Goal: Task Accomplishment & Management: Use online tool/utility

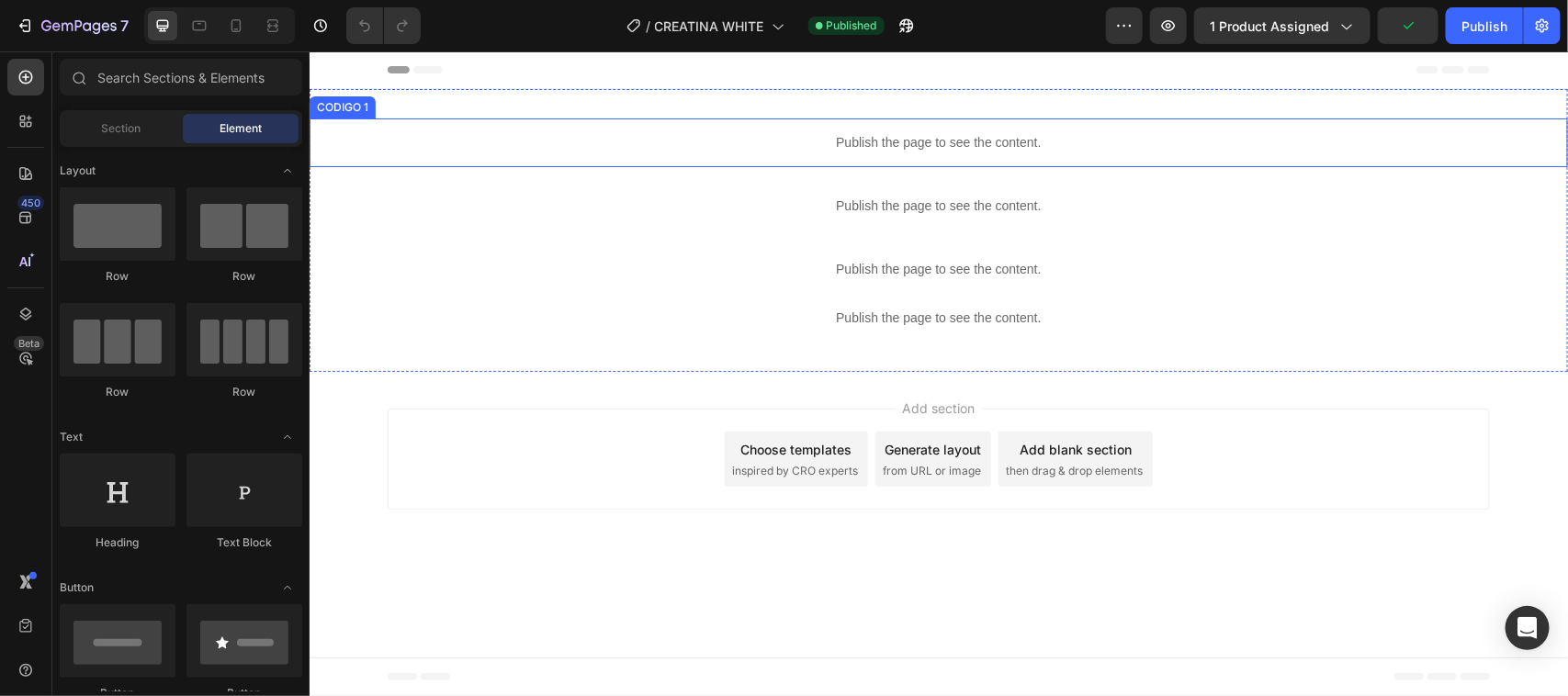
click at [929, 130] on div "Publish the page to see the content." at bounding box center [937, 141] width 1259 height 49
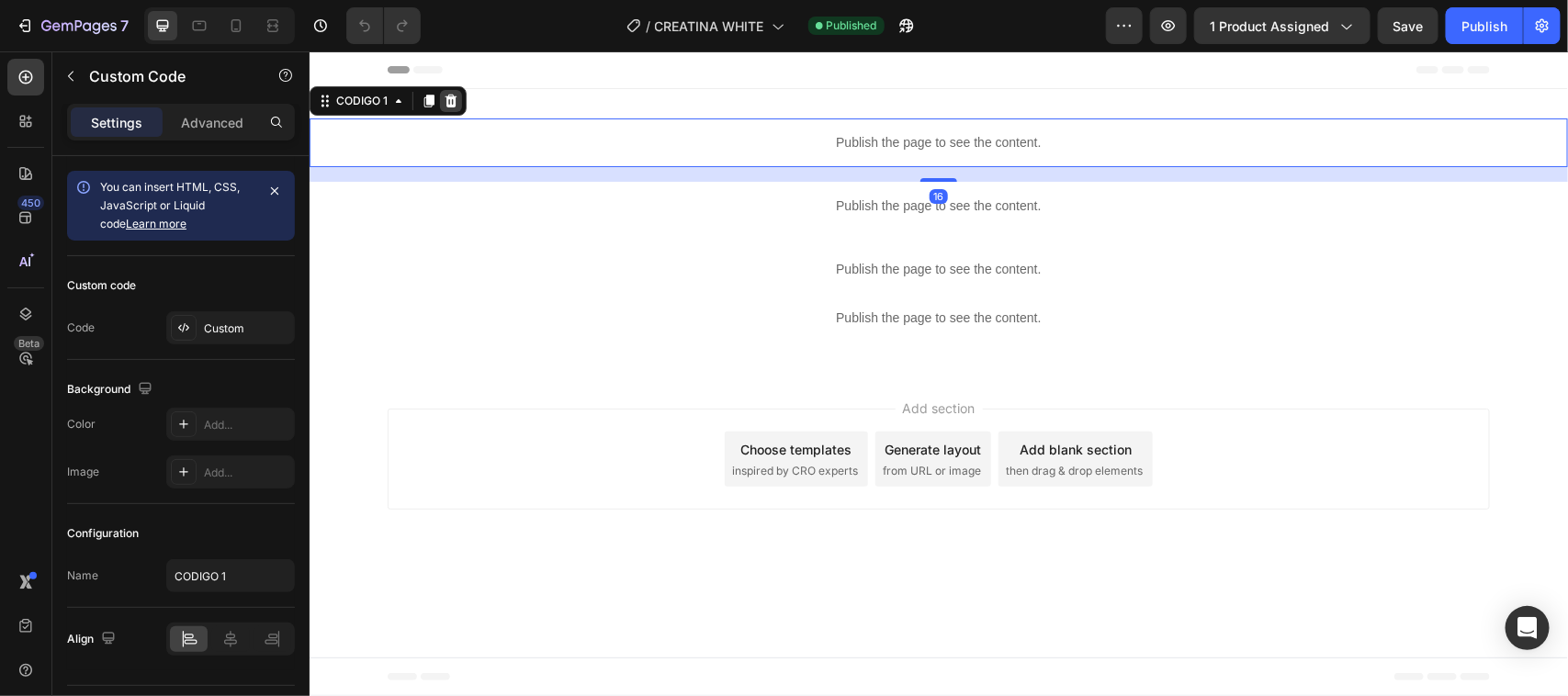
click at [456, 104] on icon at bounding box center [450, 100] width 15 height 15
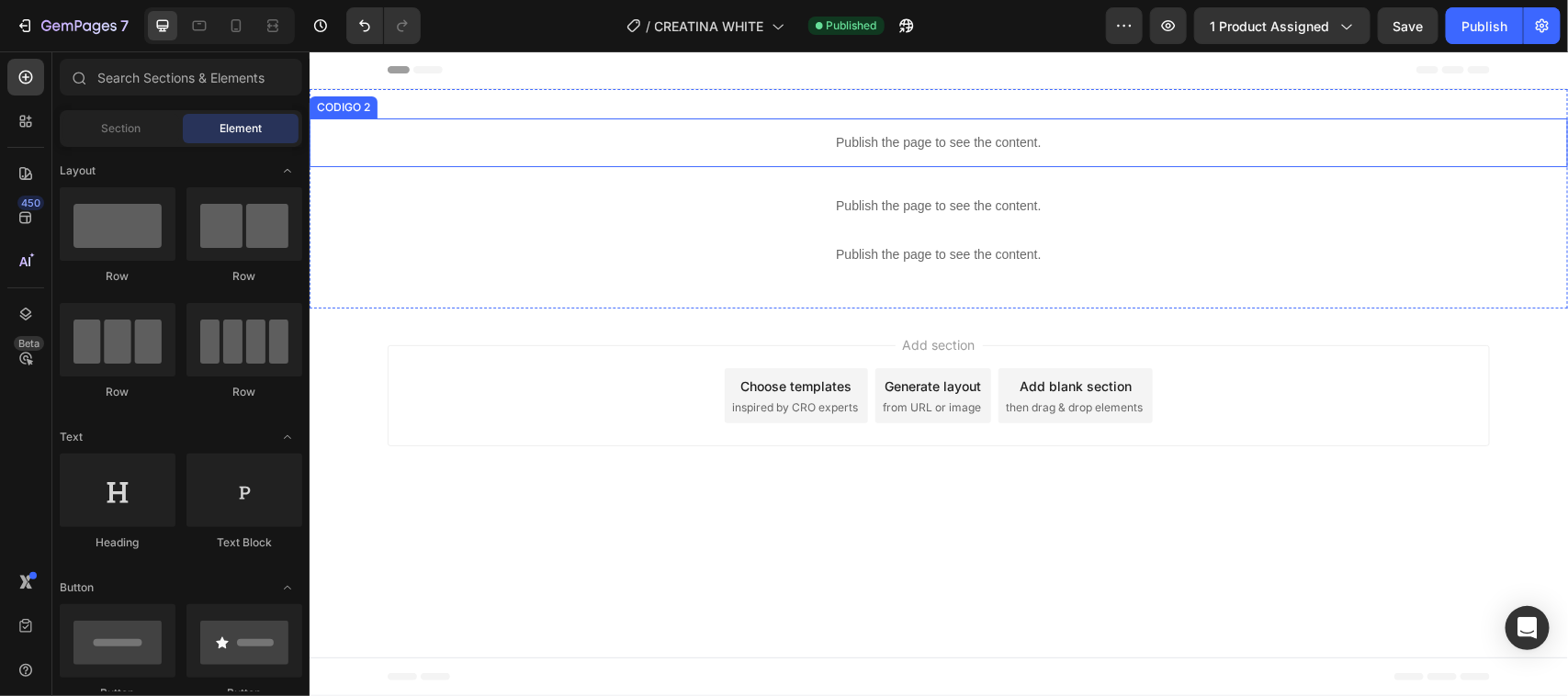
click at [1021, 147] on p "Publish the page to see the content." at bounding box center [937, 141] width 1259 height 19
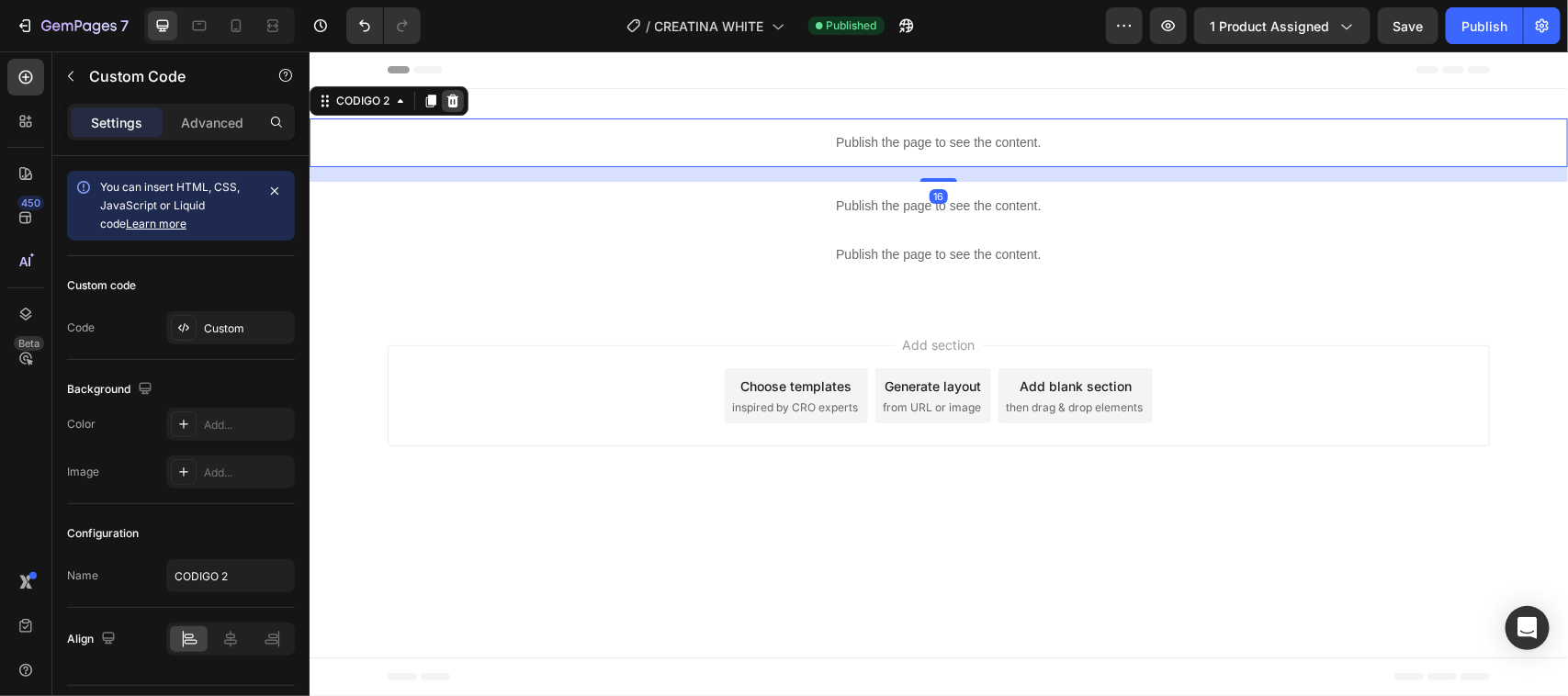
click at [455, 101] on icon at bounding box center [452, 100] width 12 height 13
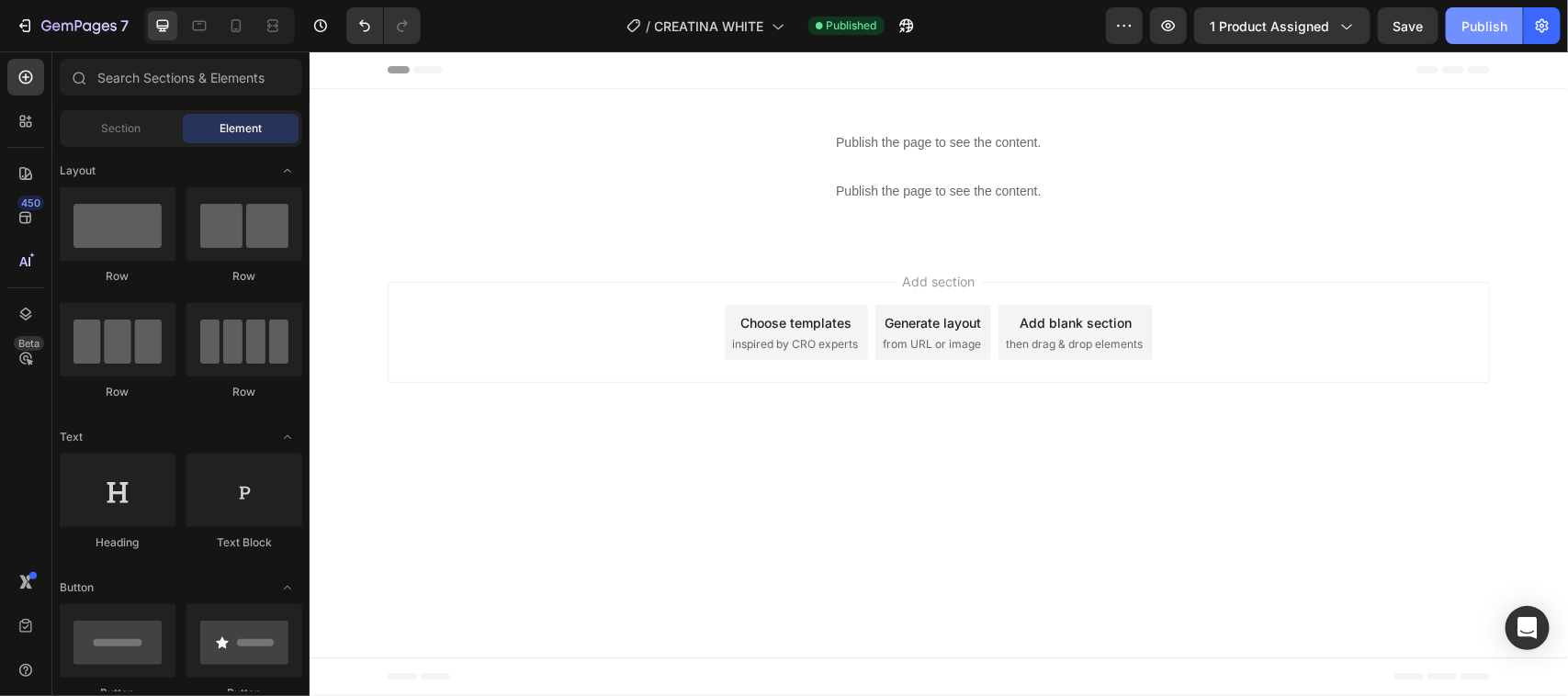
click at [1490, 30] on div "Publish" at bounding box center [1485, 26] width 46 height 19
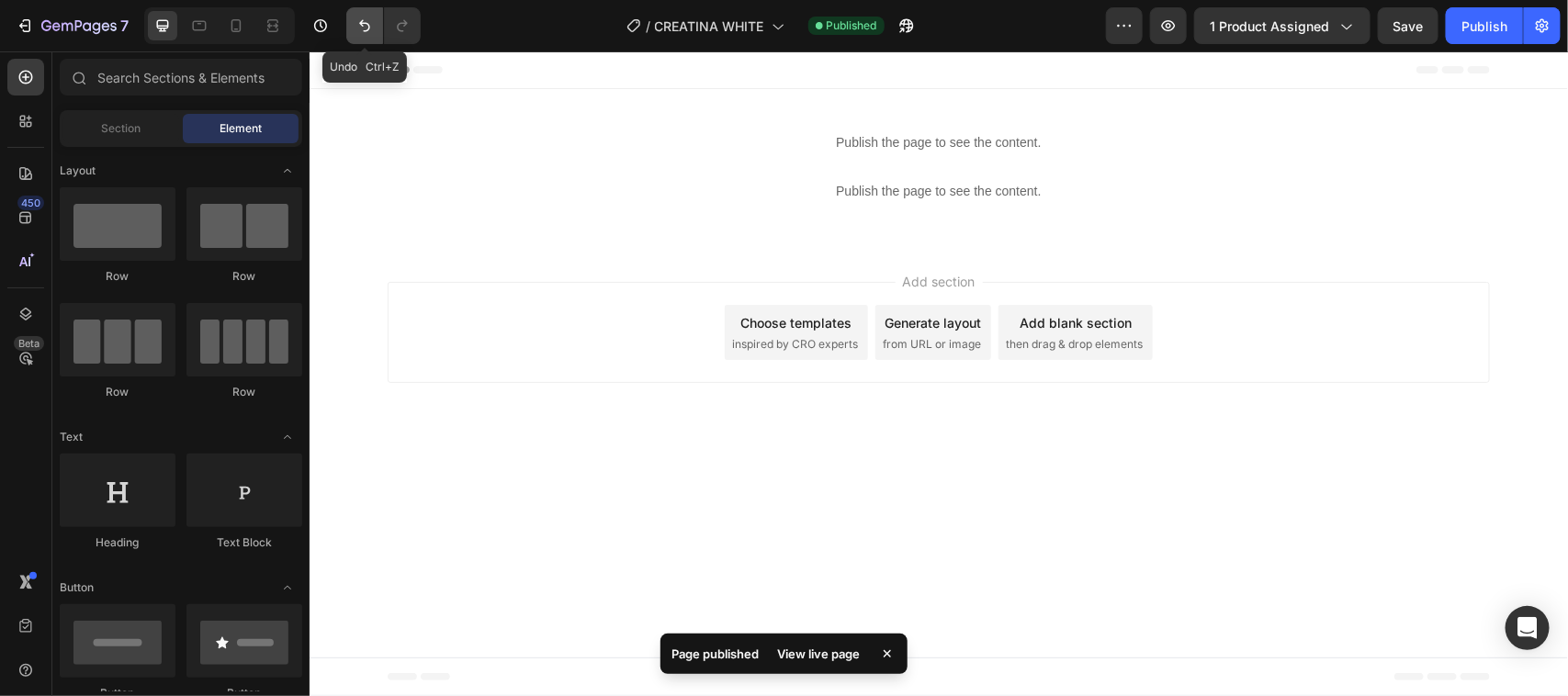
click at [359, 30] on icon "Undo/Redo" at bounding box center [365, 26] width 18 height 18
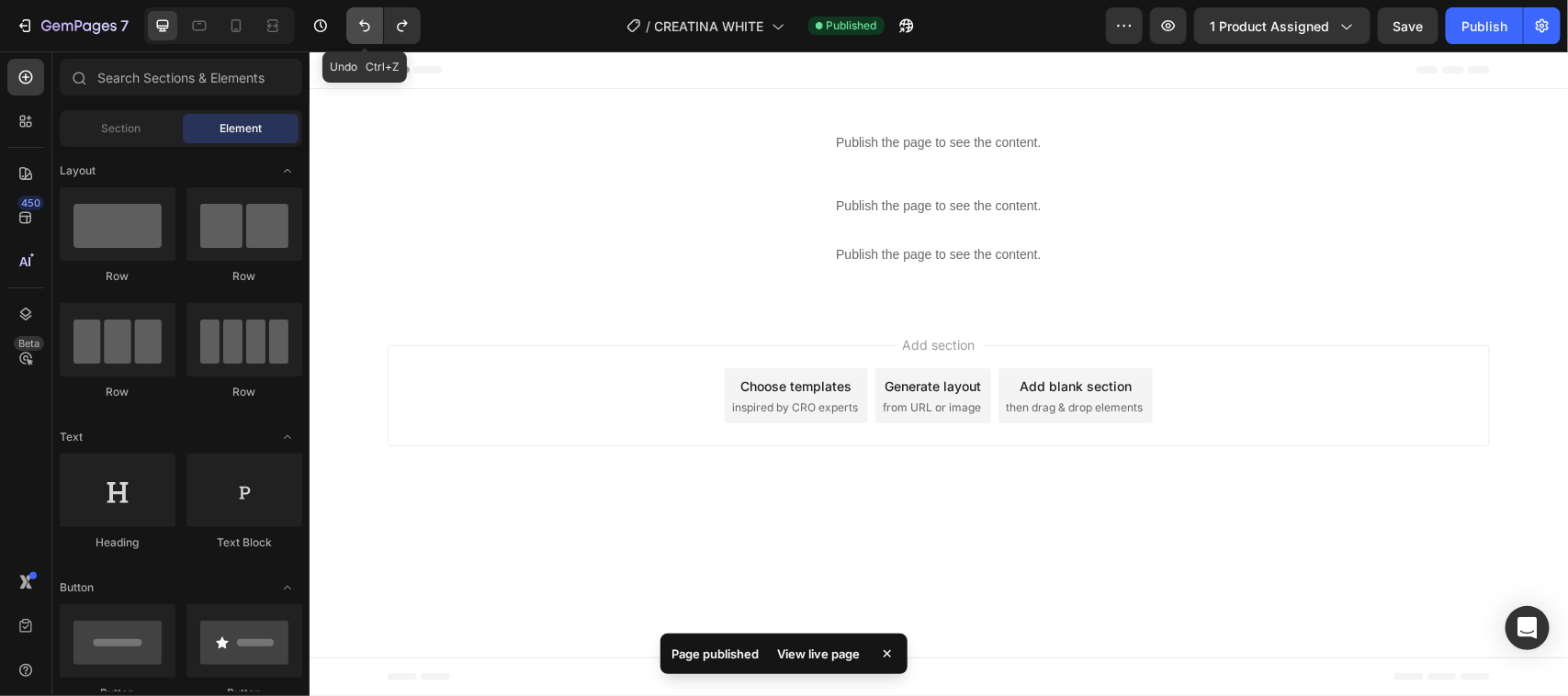
click at [359, 30] on icon "Undo/Redo" at bounding box center [365, 26] width 18 height 18
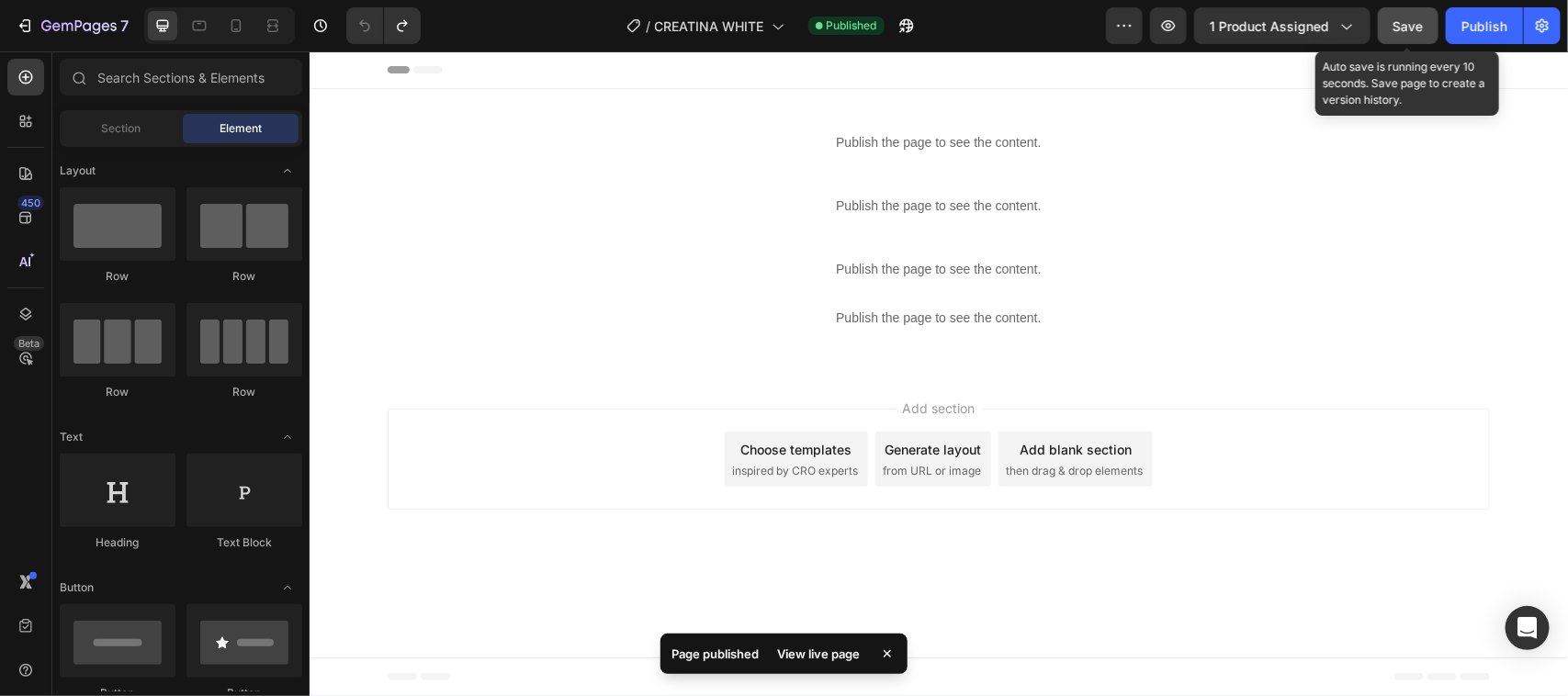
click at [1412, 18] on span "Save" at bounding box center [1408, 26] width 30 height 16
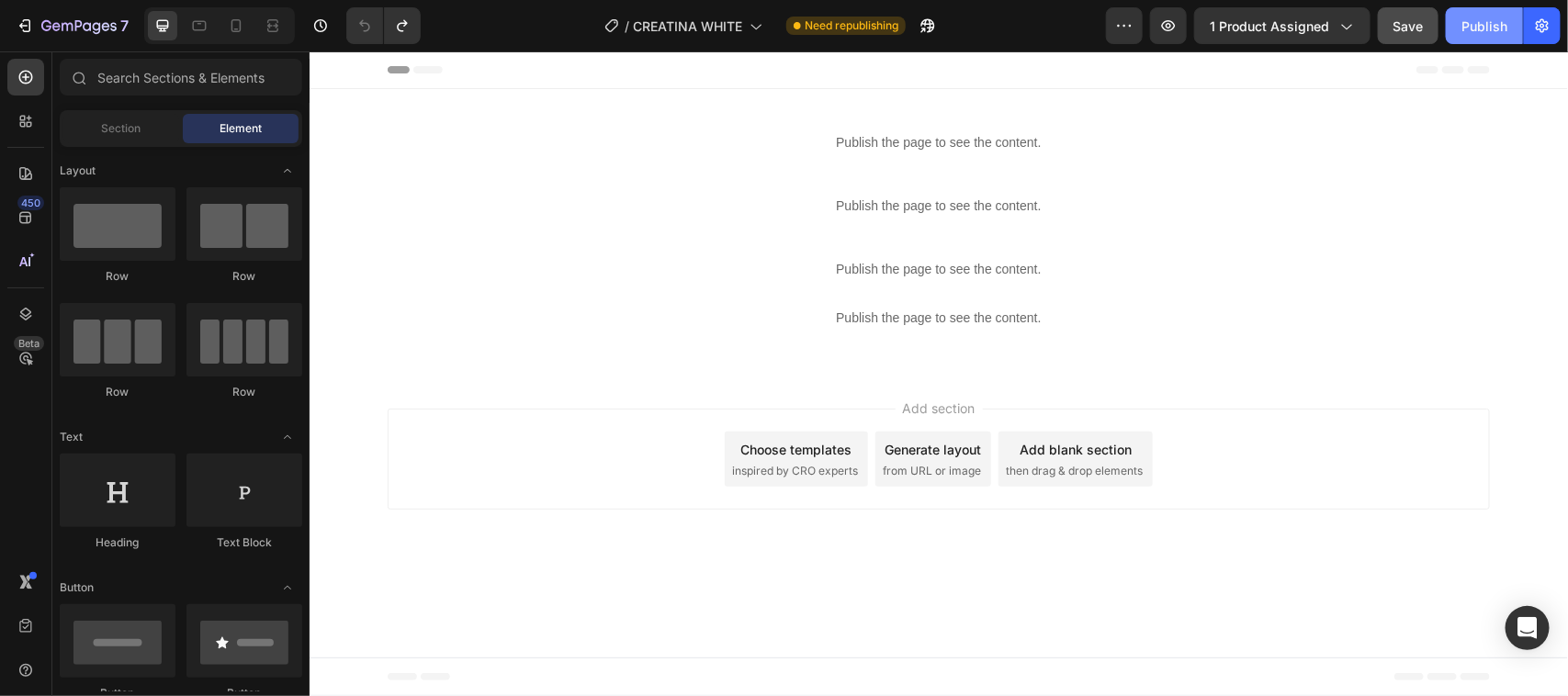
click at [1466, 17] on div "Publish" at bounding box center [1485, 26] width 46 height 19
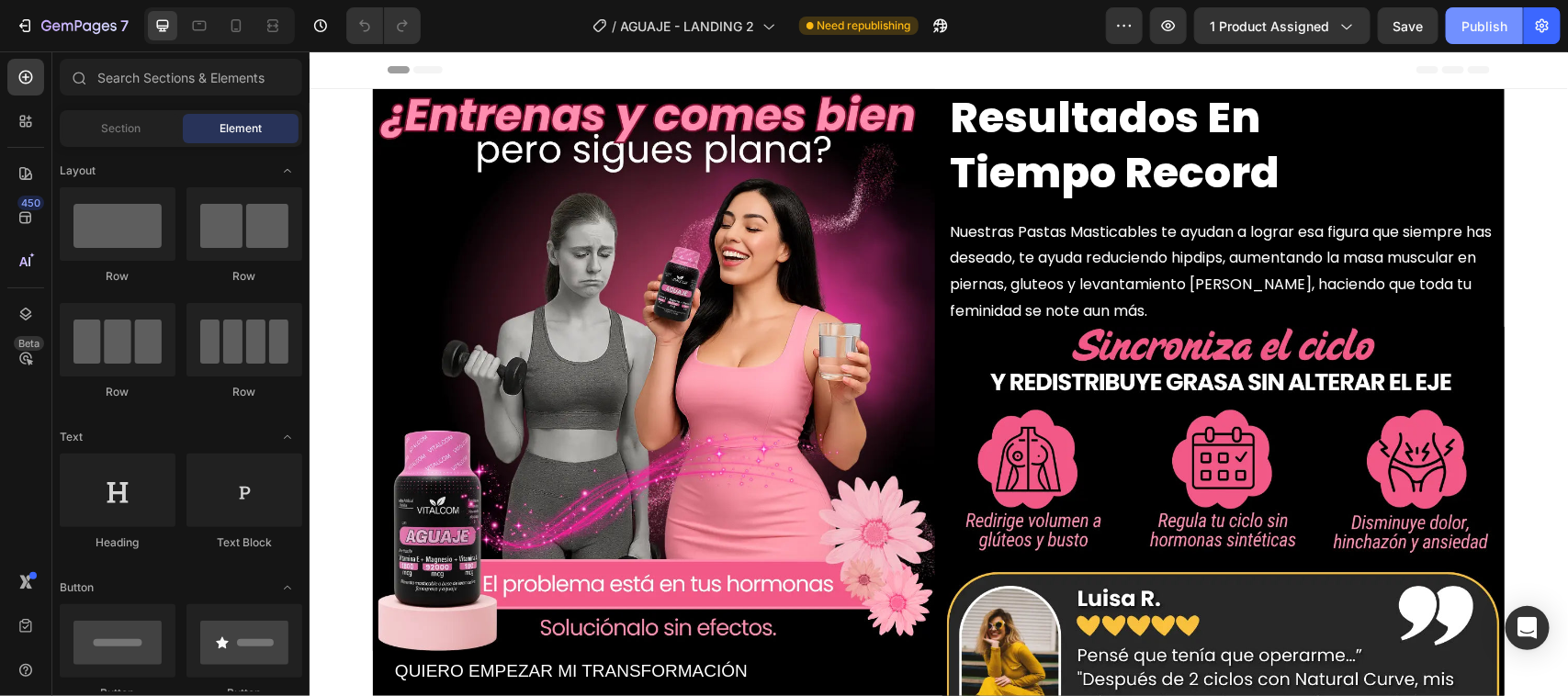
click at [1473, 29] on div "Publish" at bounding box center [1485, 26] width 46 height 19
